Goal: Obtain resource: Obtain resource

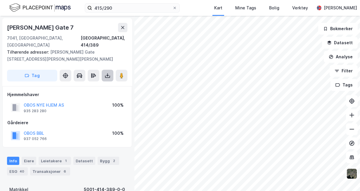
click at [109, 72] on icon at bounding box center [108, 75] width 6 height 6
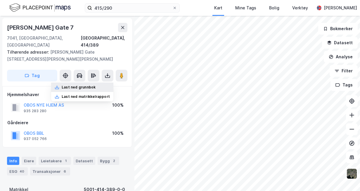
click at [101, 82] on div "Last ned grunnbok" at bounding box center [82, 86] width 62 height 9
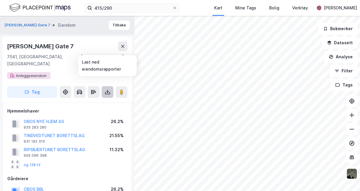
click at [107, 89] on icon at bounding box center [108, 92] width 6 height 6
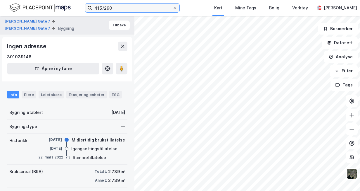
click at [120, 11] on input "415/290" at bounding box center [132, 8] width 80 height 9
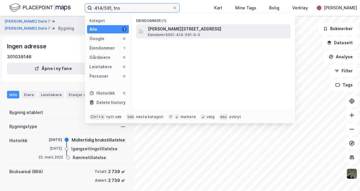
type input "414/591, tro"
click at [185, 31] on span "[PERSON_NAME][STREET_ADDRESS]" at bounding box center [218, 28] width 140 height 7
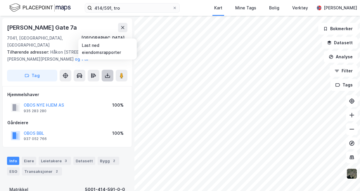
click at [109, 75] on icon at bounding box center [107, 76] width 5 height 2
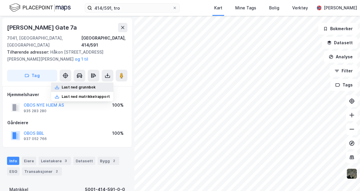
click at [98, 82] on div "Last ned grunnbok" at bounding box center [82, 86] width 62 height 9
